Goal: Task Accomplishment & Management: Complete application form

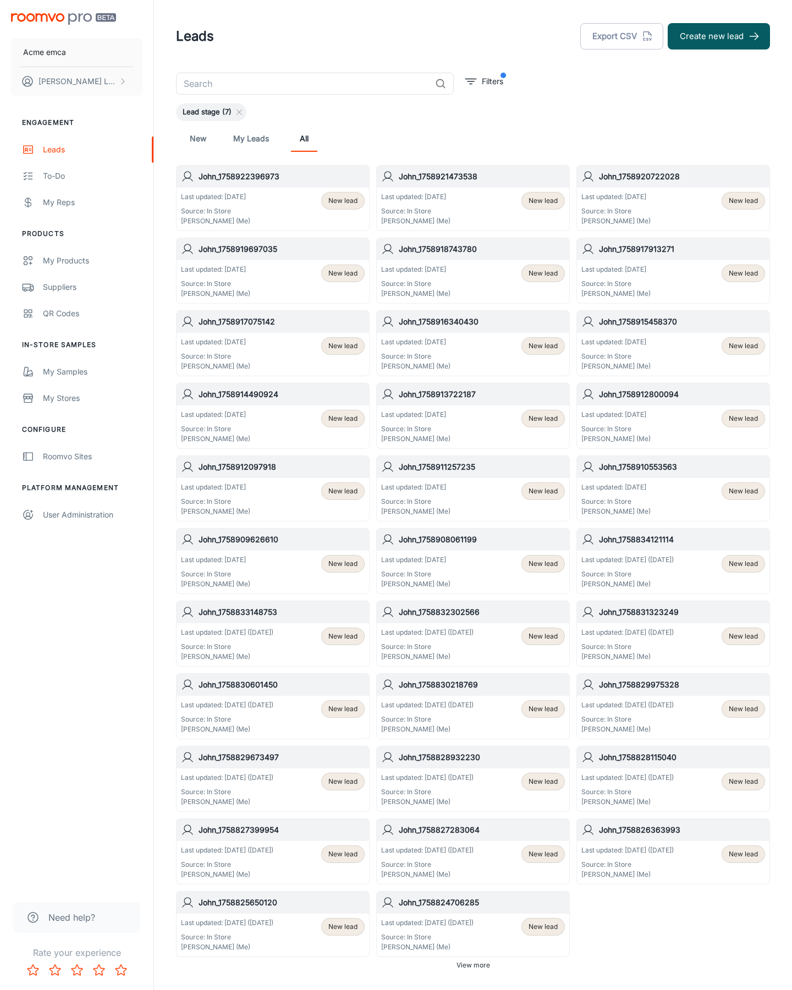
click at [719, 36] on button "Create new lead" at bounding box center [719, 36] width 102 height 26
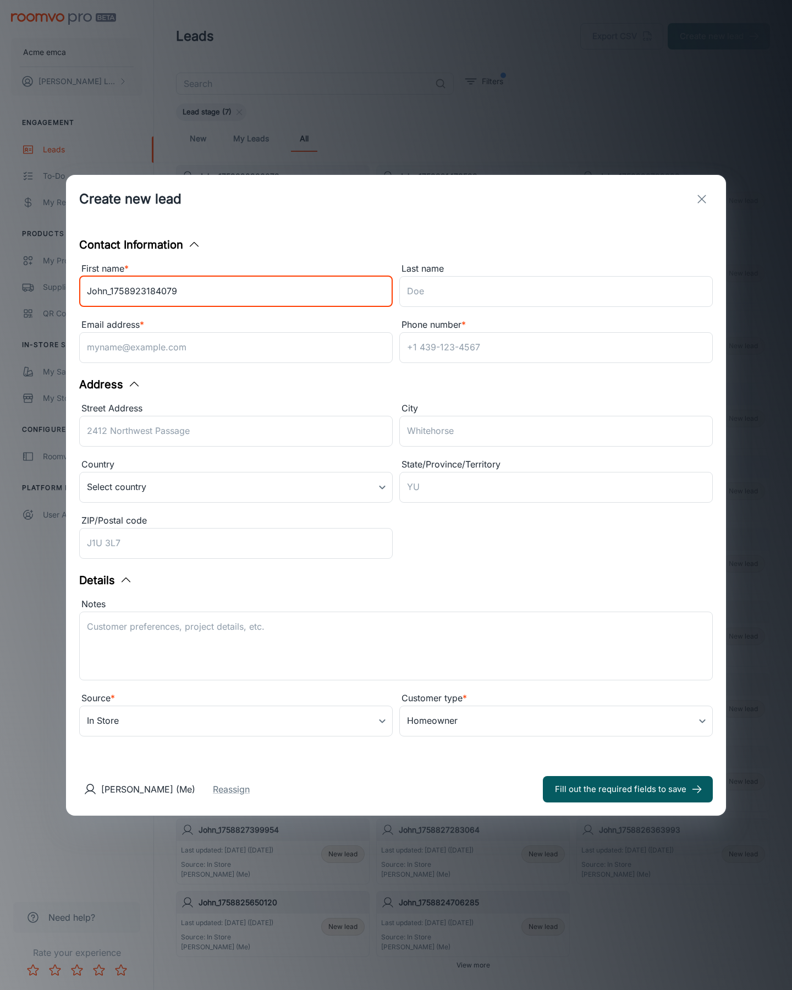
type input "John_1758923184079"
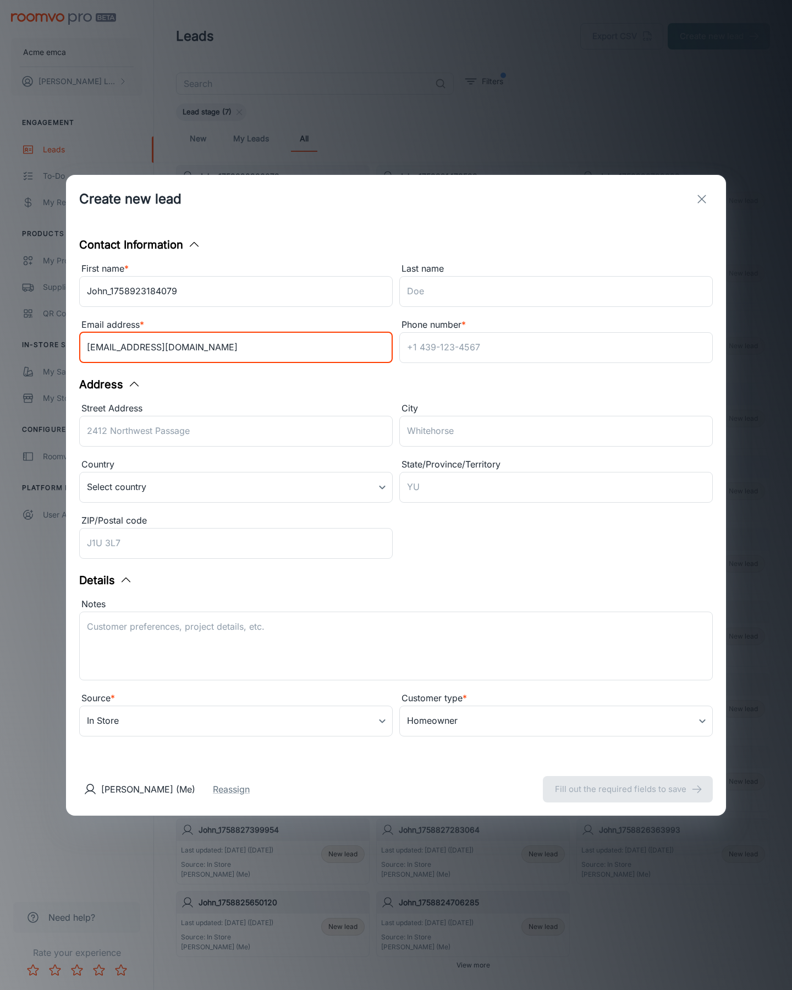
type input "[EMAIL_ADDRESS][DOMAIN_NAME]"
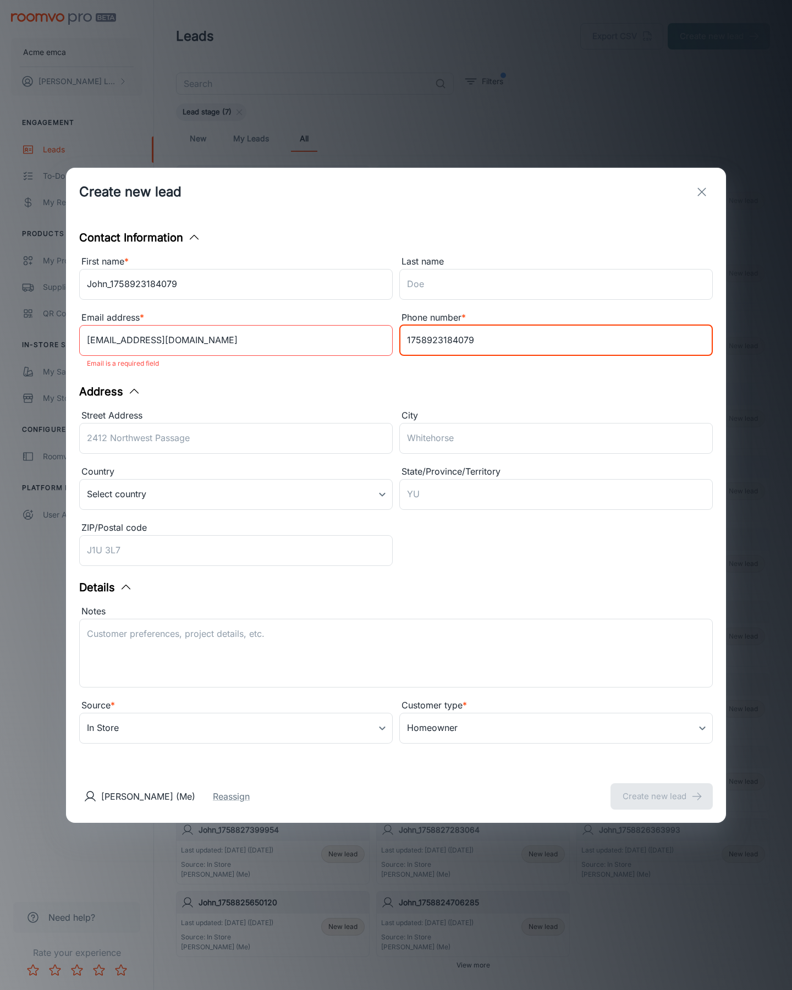
type input "1758923184079"
click at [662, 789] on button "Create new lead" at bounding box center [662, 796] width 102 height 26
